Goal: Book appointment/travel/reservation

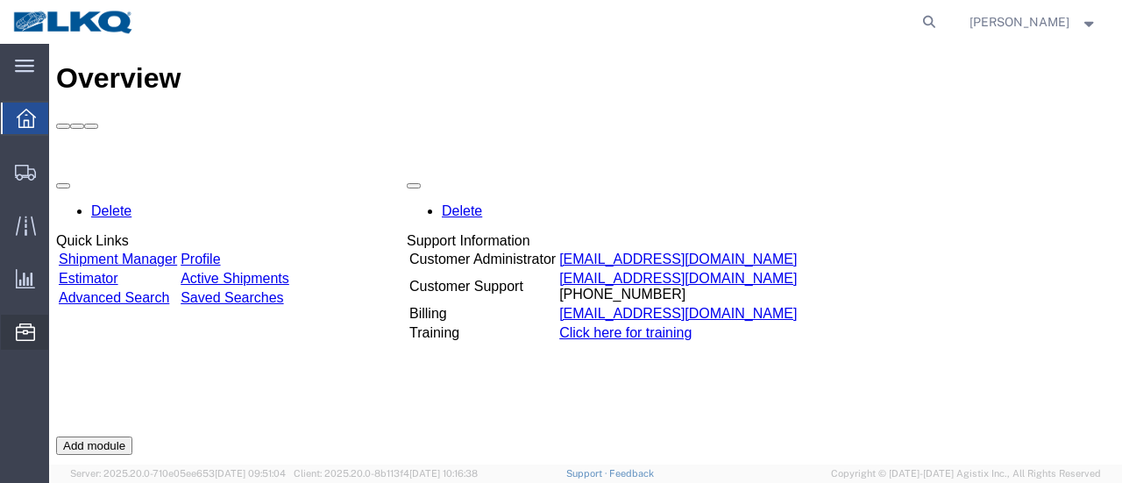
click at [0, 0] on span "Location Appointment" at bounding box center [0, 0] width 0 height 0
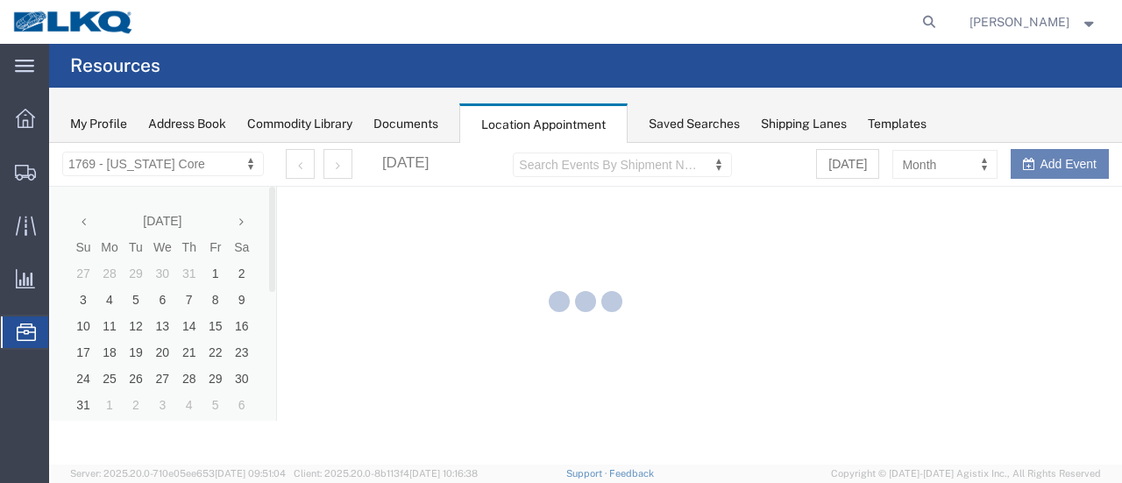
select select "28716"
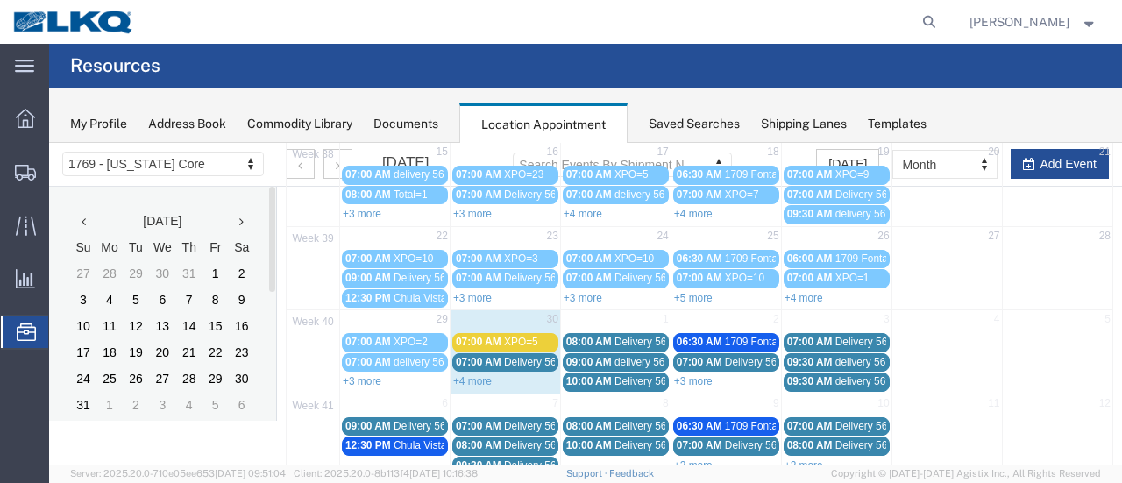
scroll to position [303, 0]
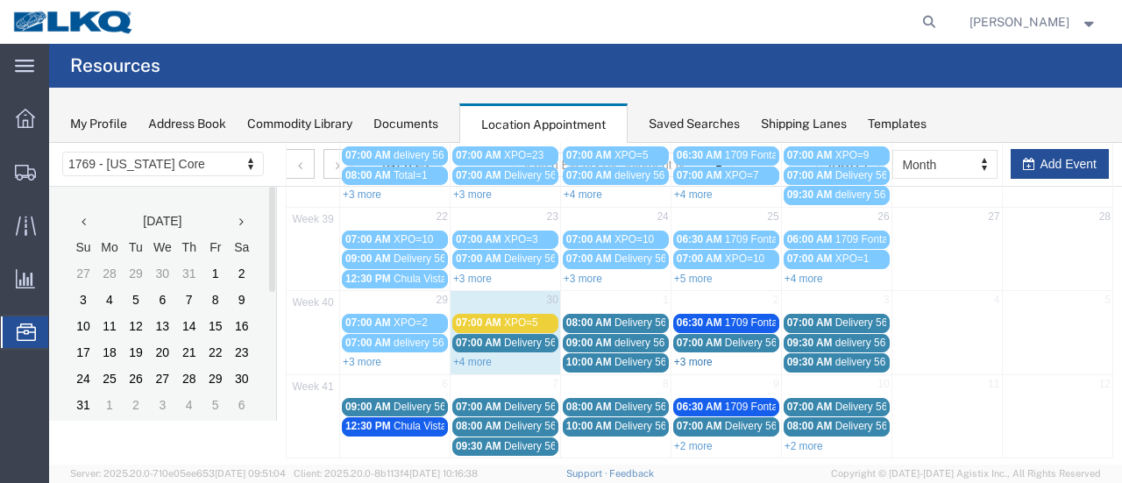
click at [701, 357] on link "+3 more" at bounding box center [693, 362] width 39 height 12
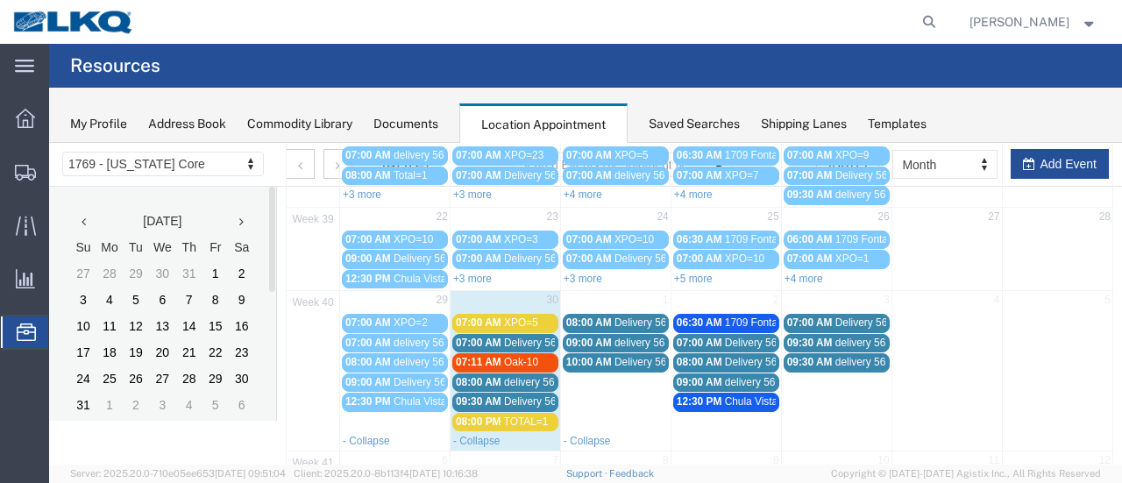
click at [700, 376] on span "09:00 AM" at bounding box center [700, 382] width 46 height 12
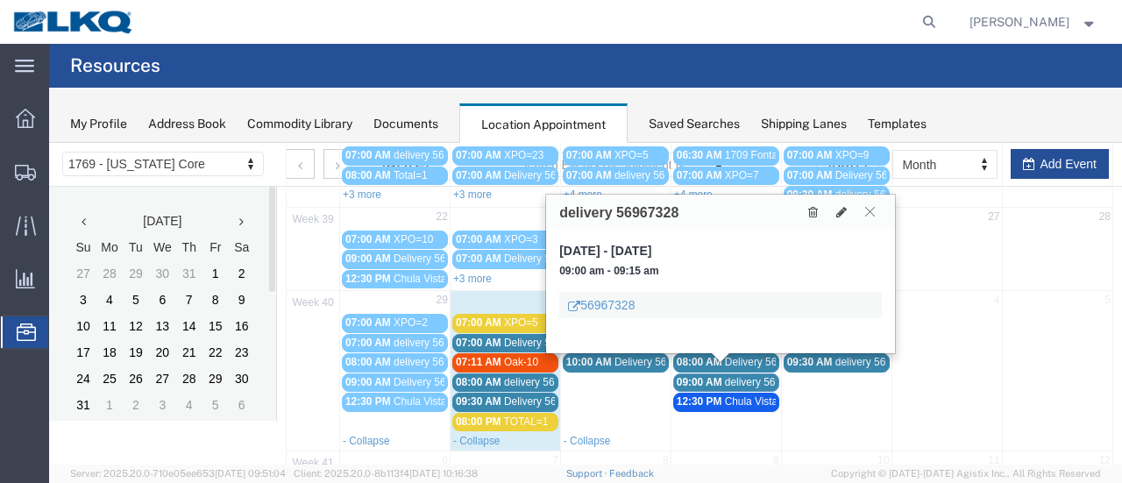
click at [868, 204] on button at bounding box center [870, 211] width 24 height 17
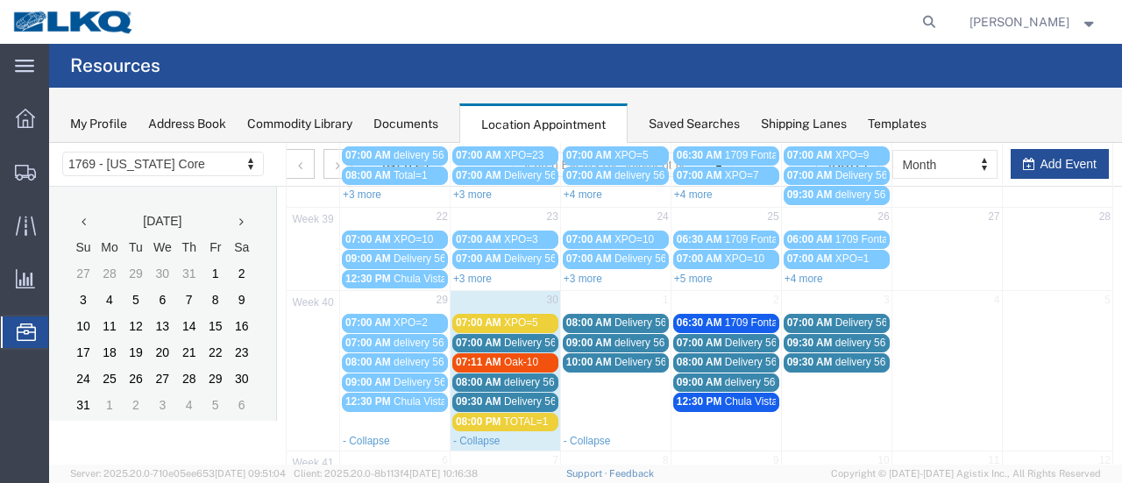
click at [0, 0] on span "Location Appointment" at bounding box center [0, 0] width 0 height 0
click at [395, 120] on div "Documents" at bounding box center [406, 124] width 65 height 18
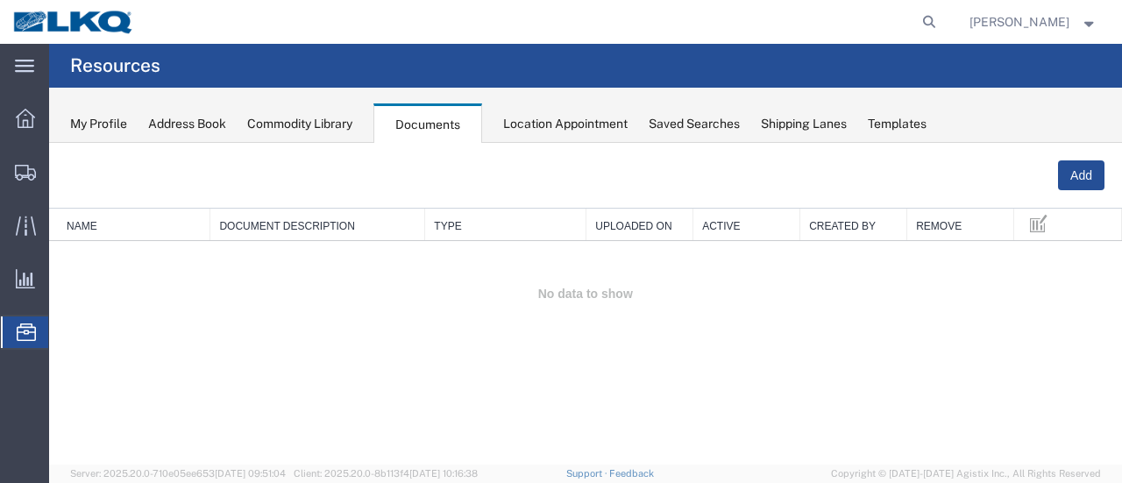
click at [523, 120] on div "Location Appointment" at bounding box center [565, 124] width 125 height 18
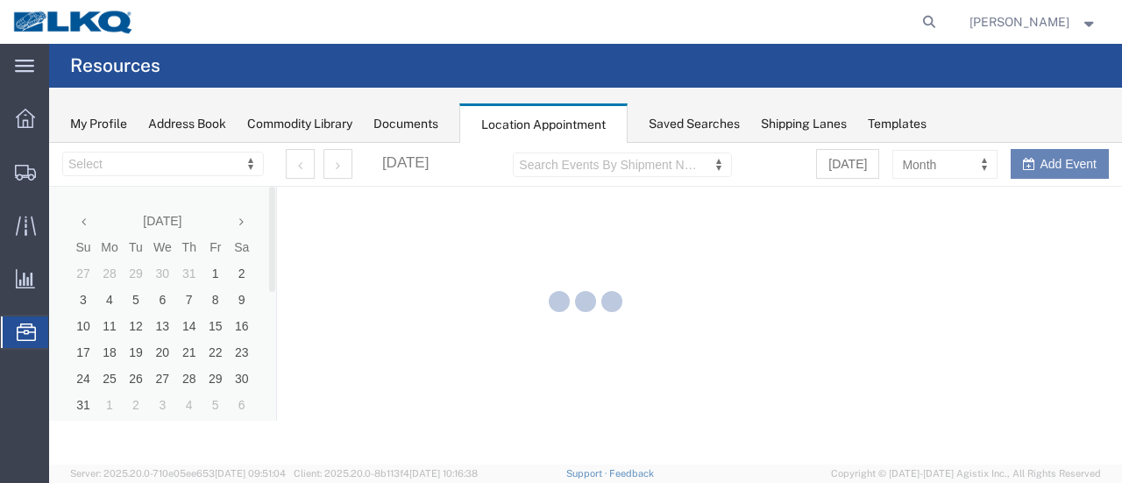
select select "28716"
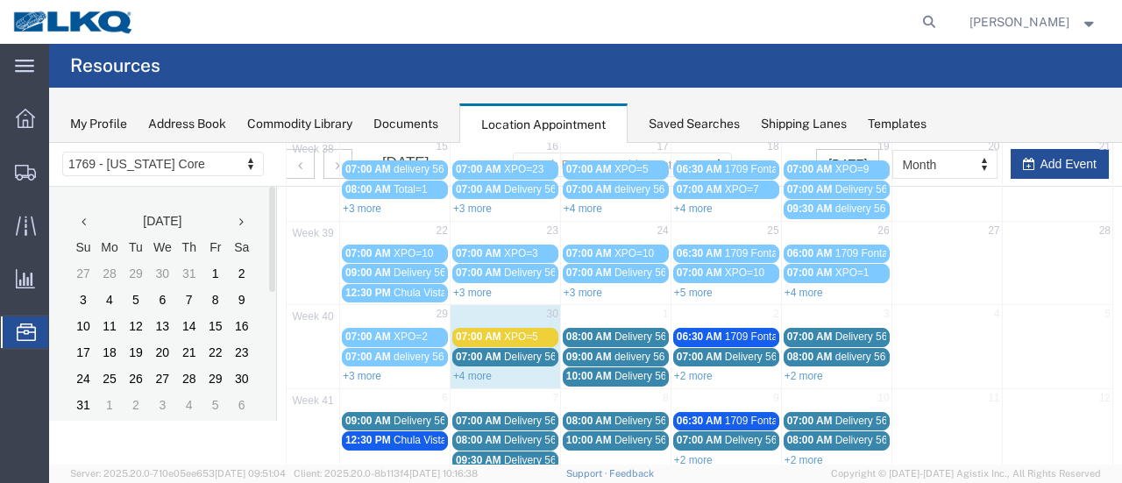
scroll to position [303, 0]
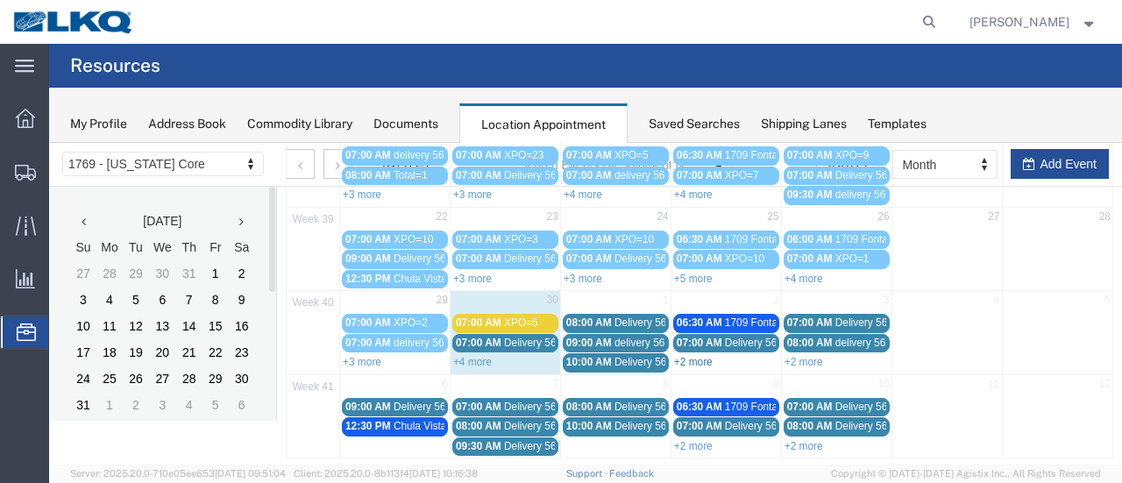
click at [688, 356] on link "+2 more" at bounding box center [693, 362] width 39 height 12
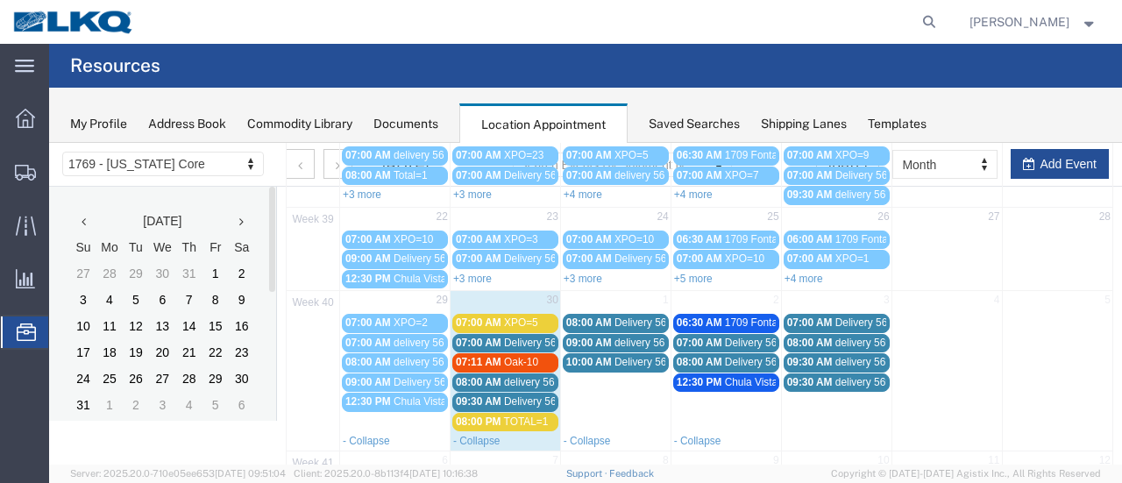
scroll to position [378, 0]
